Goal: Navigation & Orientation: Find specific page/section

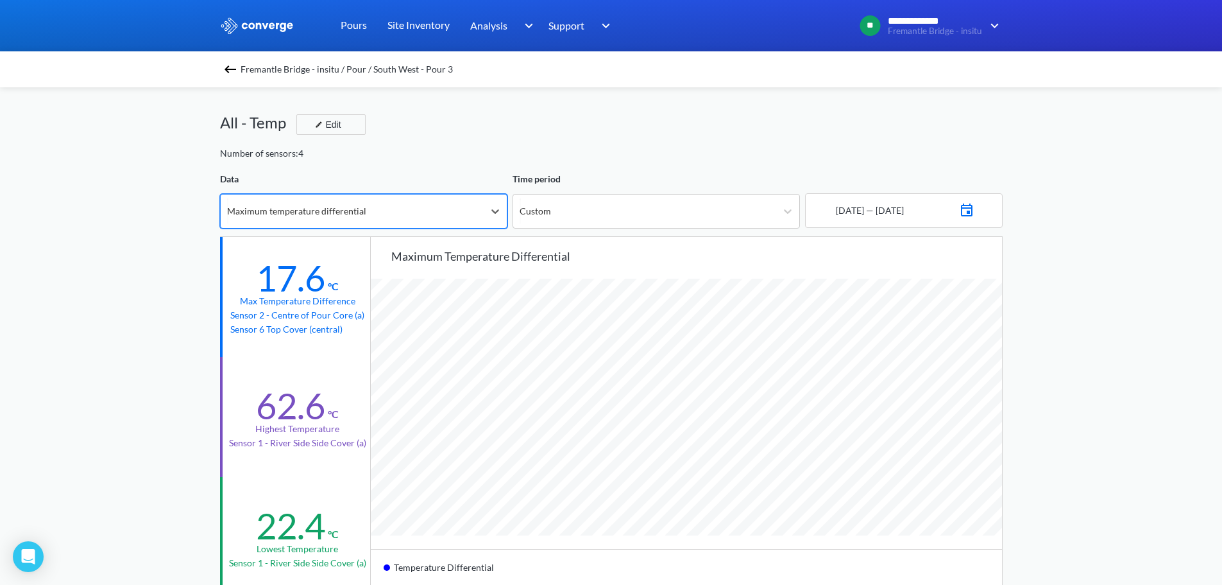
scroll to position [1075, 1222]
click at [231, 71] on img at bounding box center [230, 69] width 15 height 15
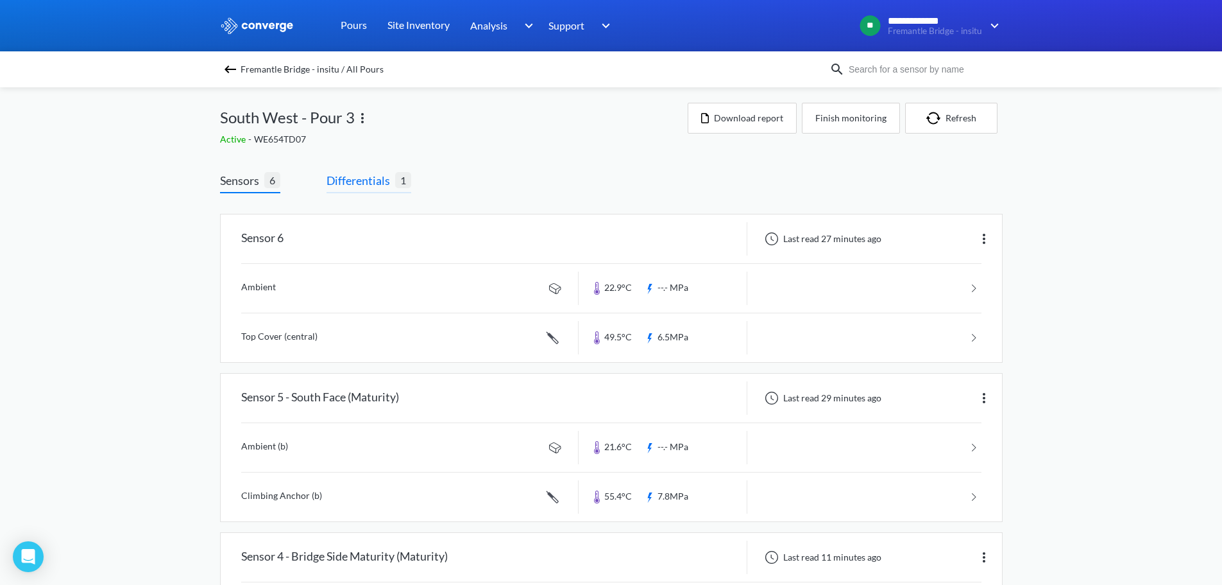
click at [371, 176] on span "Differentials" at bounding box center [361, 180] width 69 height 18
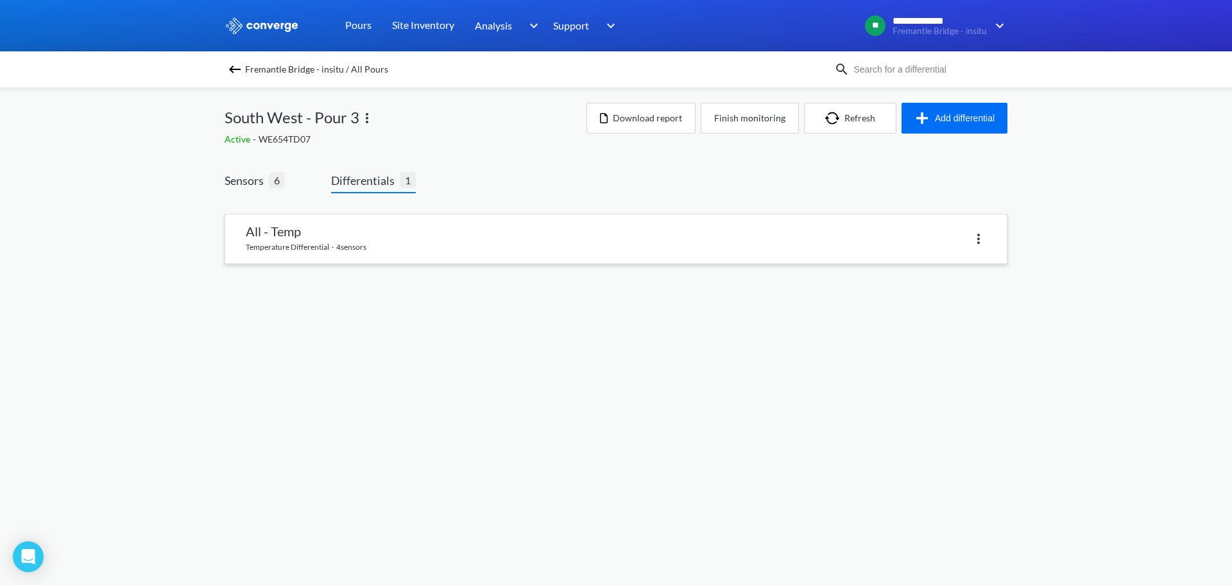
click at [368, 252] on link at bounding box center [616, 238] width 782 height 49
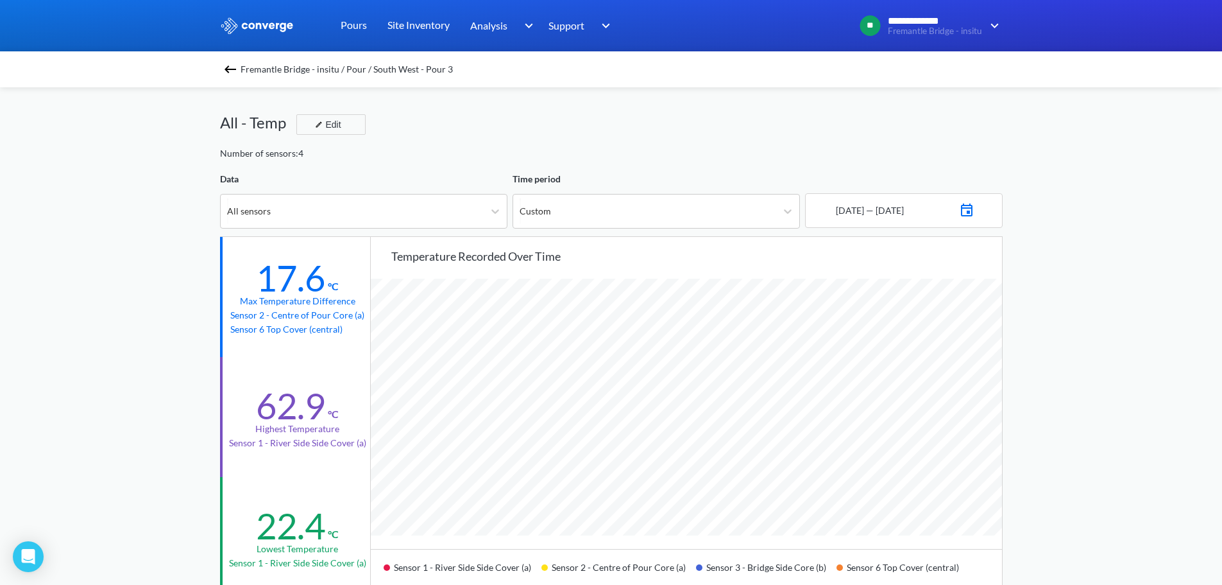
scroll to position [64, 0]
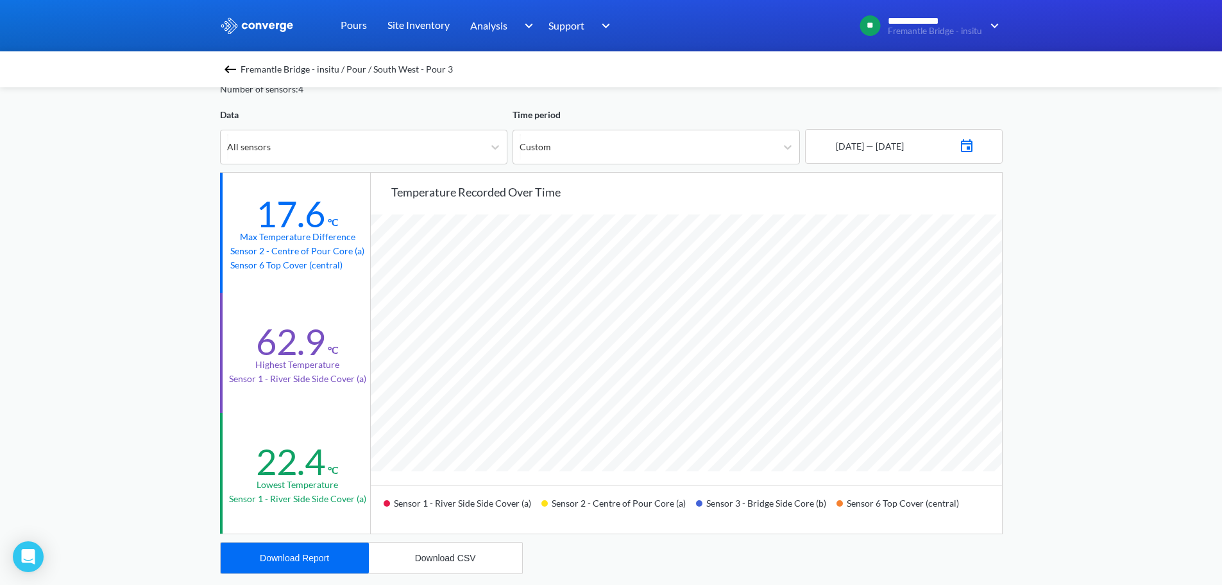
click at [238, 75] on img at bounding box center [230, 69] width 15 height 15
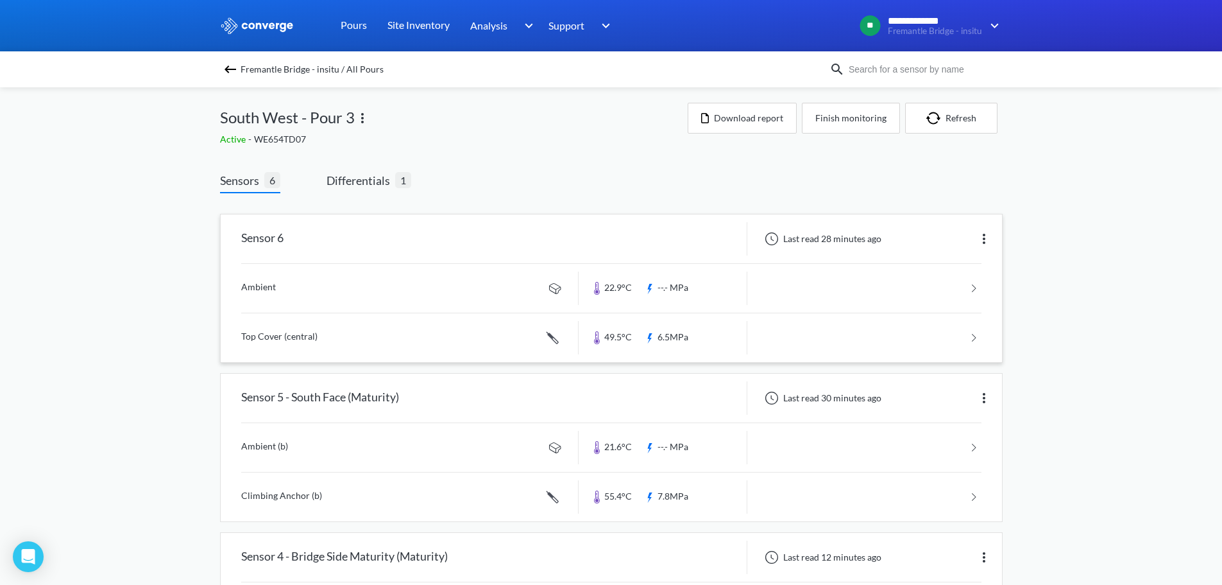
click at [630, 253] on div at bounding box center [663, 238] width 169 height 33
click at [383, 309] on link at bounding box center [611, 288] width 740 height 49
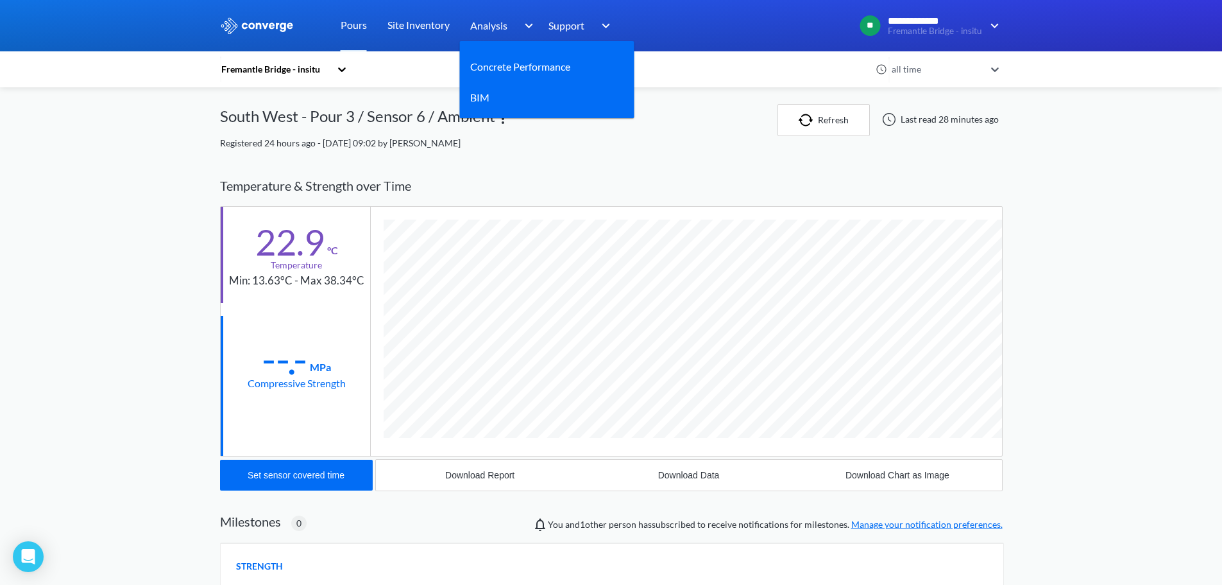
scroll to position [678, 783]
